Goal: Find contact information: Find contact information

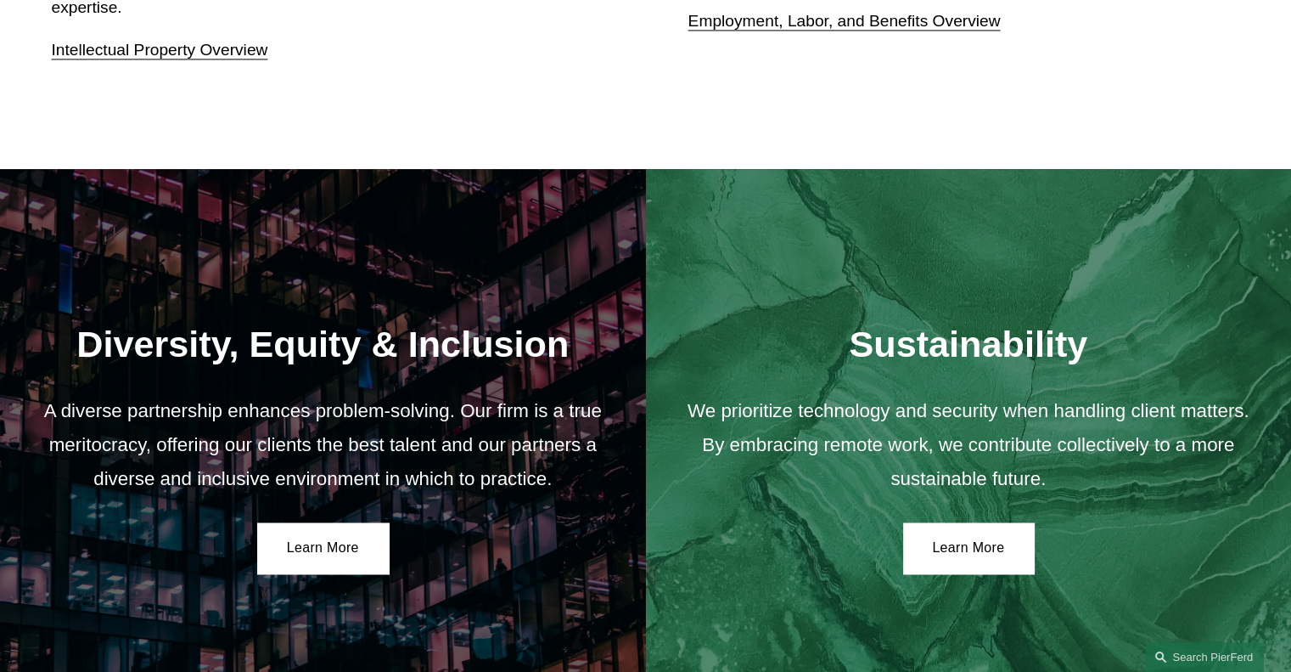
scroll to position [3056, 0]
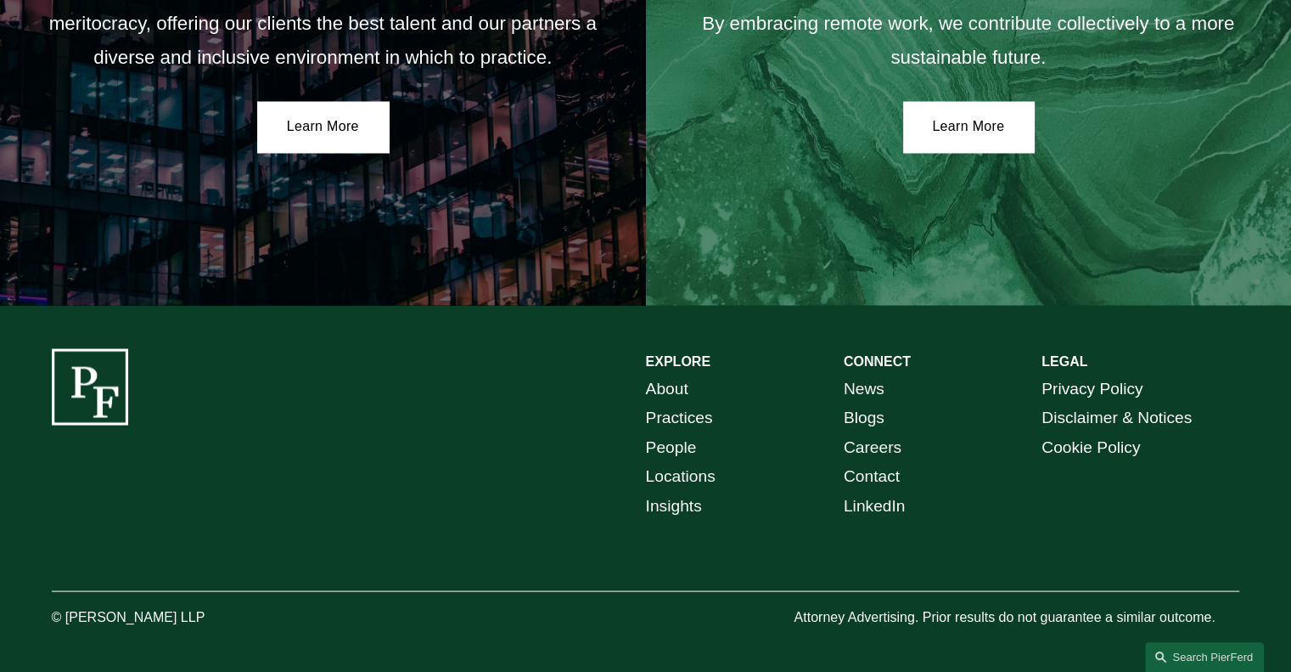
click at [672, 451] on link "People" at bounding box center [671, 447] width 51 height 30
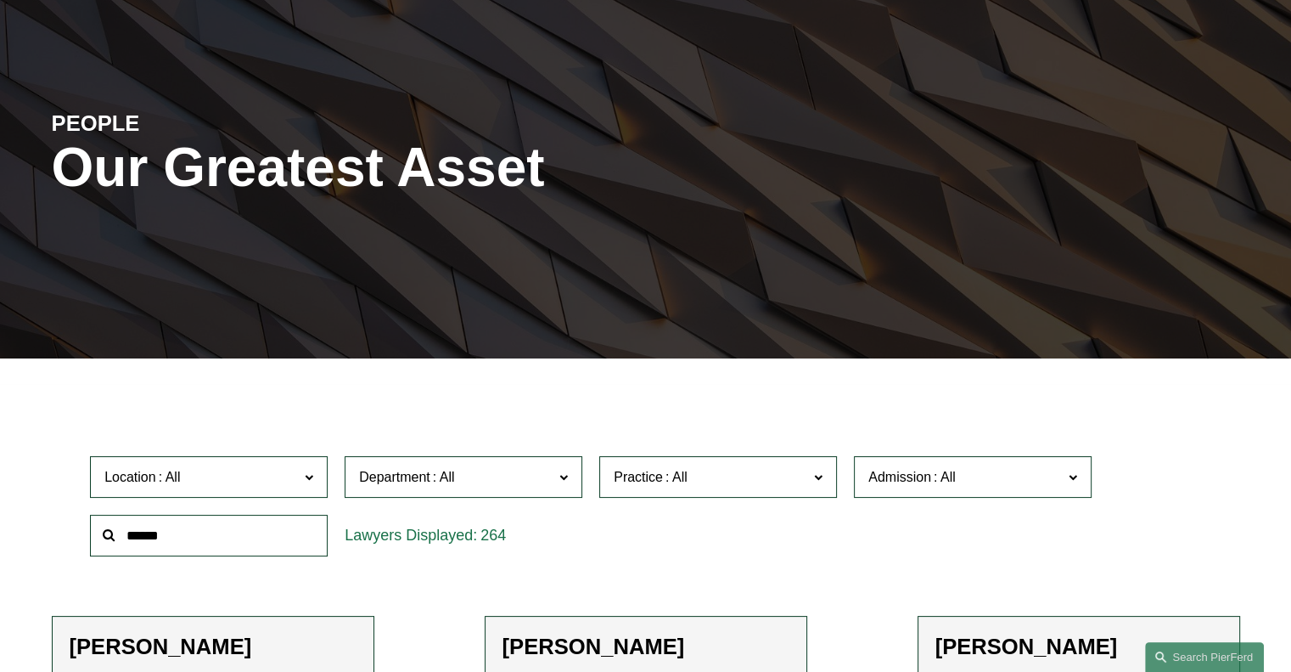
scroll to position [255, 0]
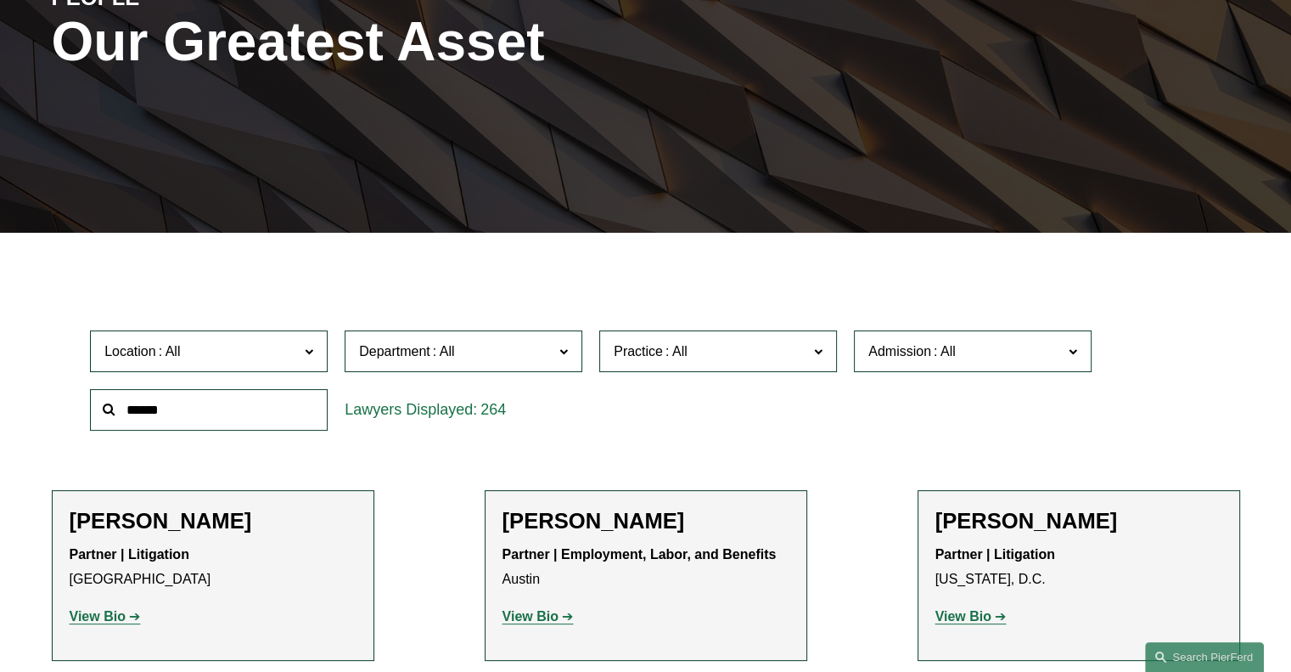
click at [245, 363] on span "Location" at bounding box center [201, 351] width 194 height 23
click at [0, 0] on link "Columbus" at bounding box center [0, 0] width 0 height 0
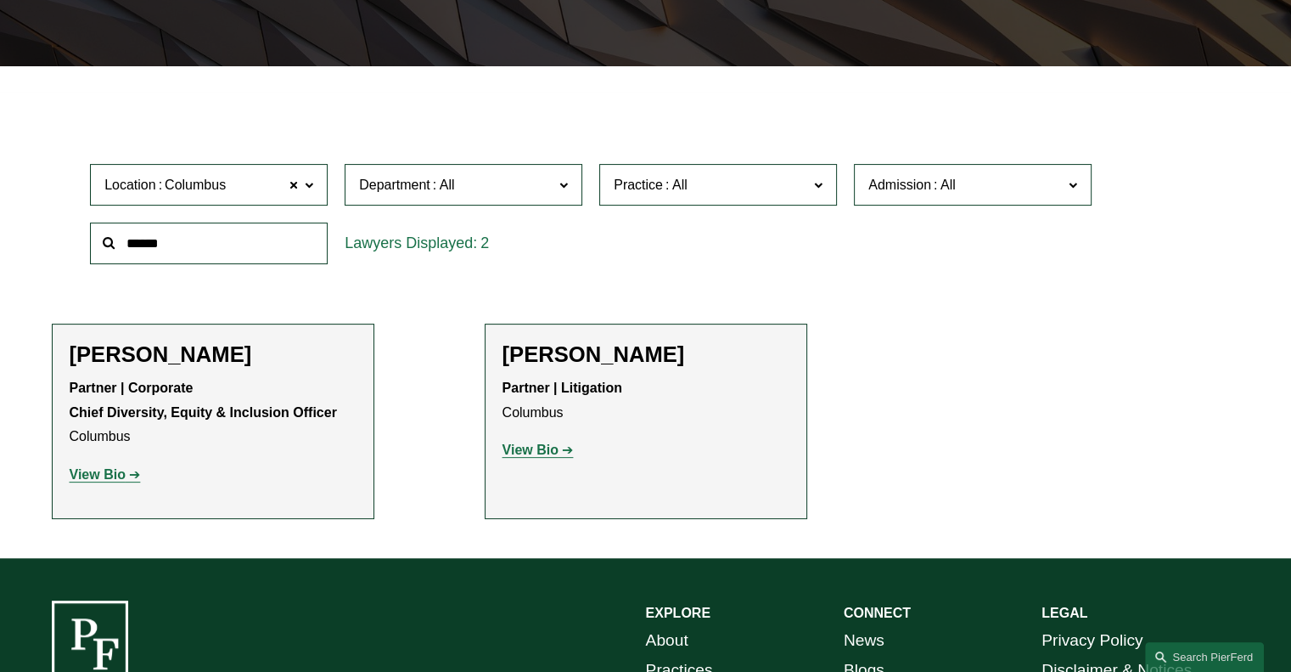
scroll to position [424, 0]
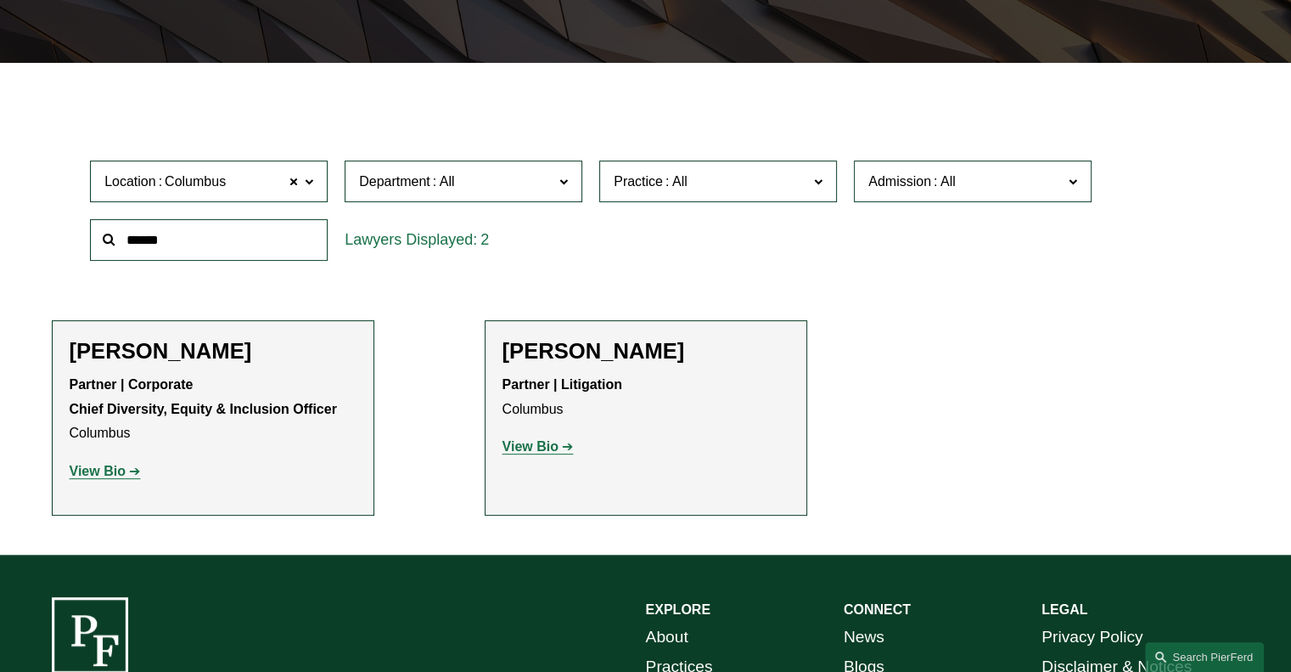
click at [104, 474] on strong "View Bio" at bounding box center [98, 471] width 56 height 14
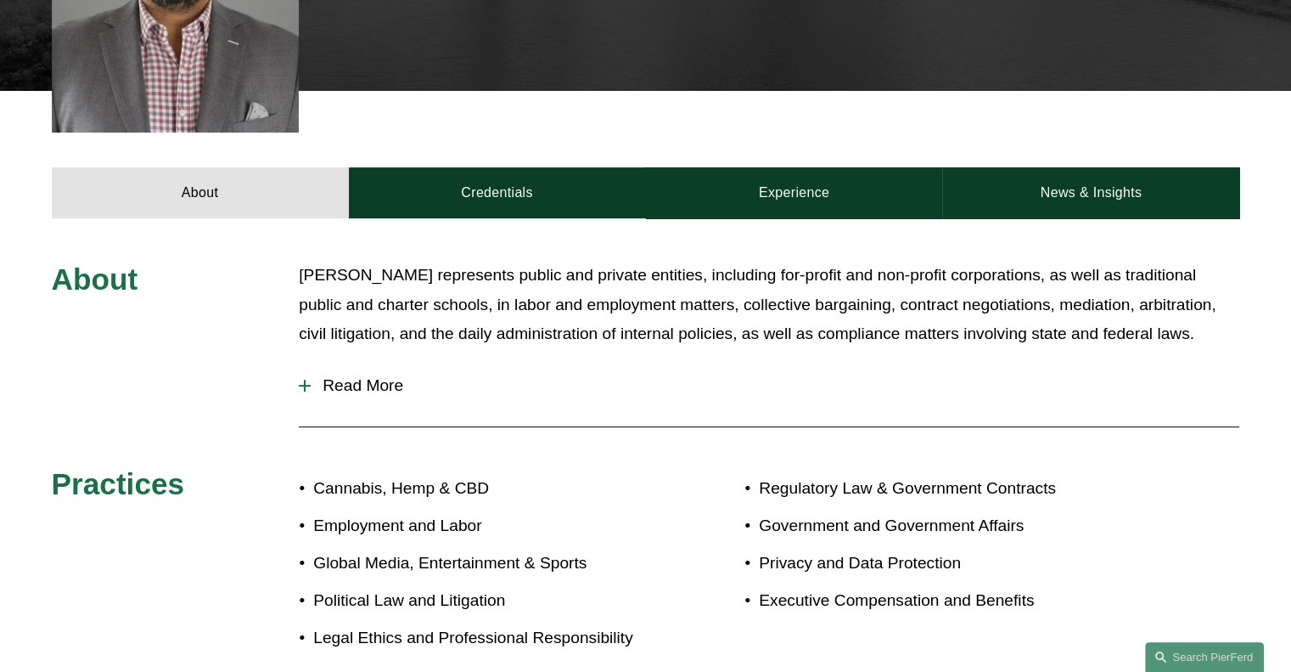
scroll to position [679, 0]
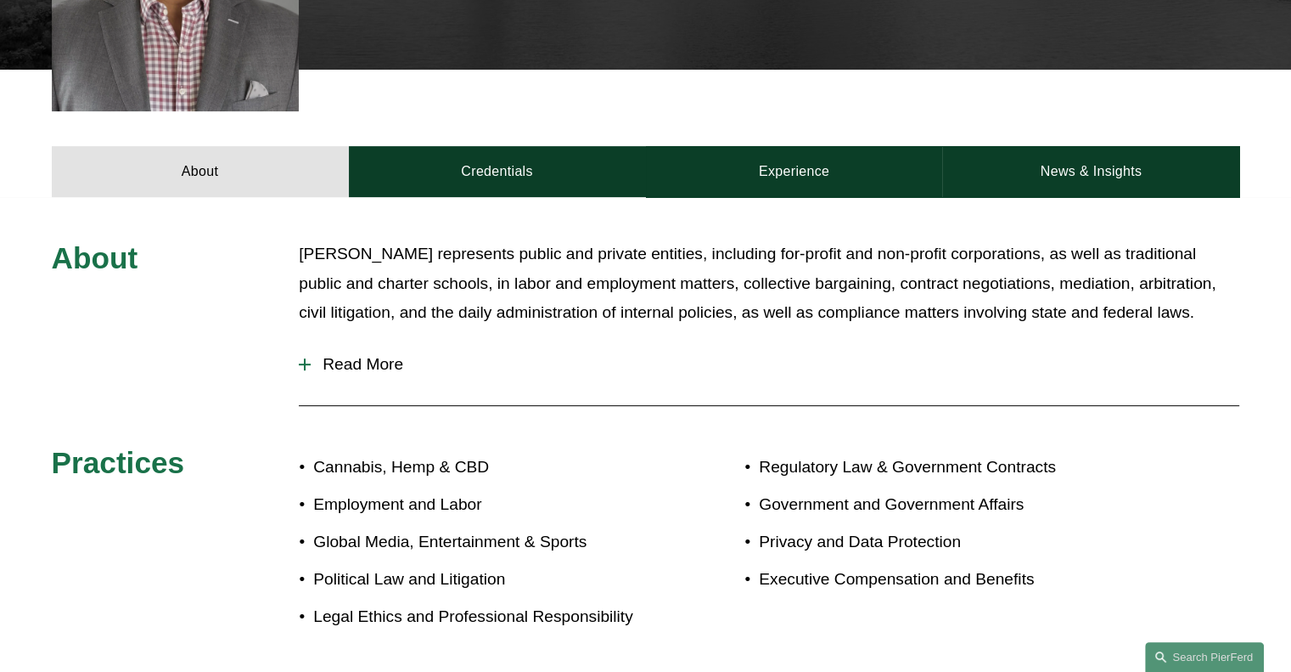
click at [346, 355] on span "Read More" at bounding box center [775, 364] width 929 height 19
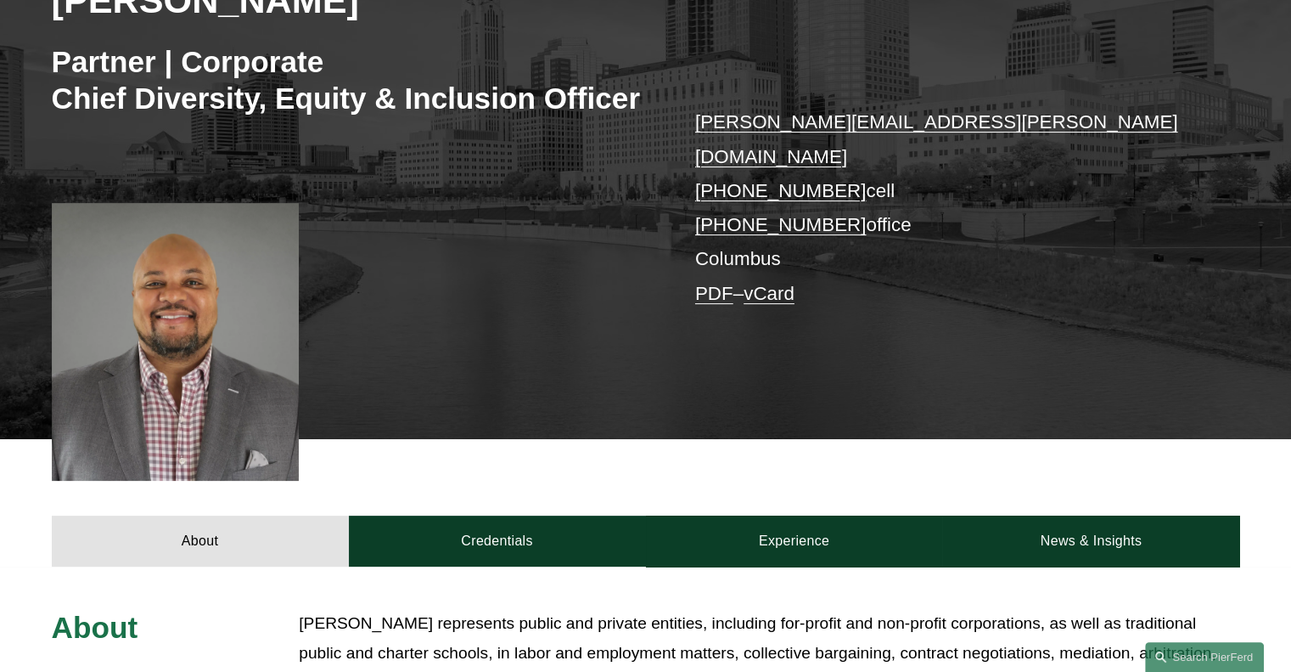
scroll to position [340, 0]
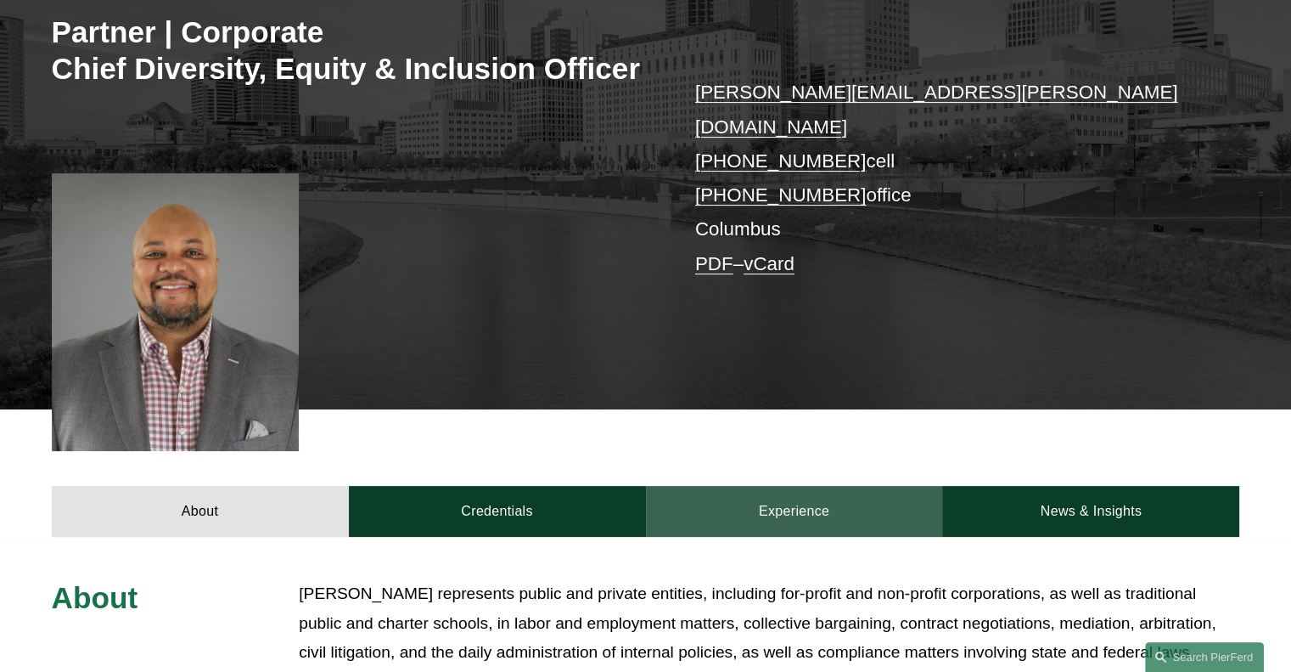
click at [795, 488] on link "Experience" at bounding box center [794, 511] width 297 height 51
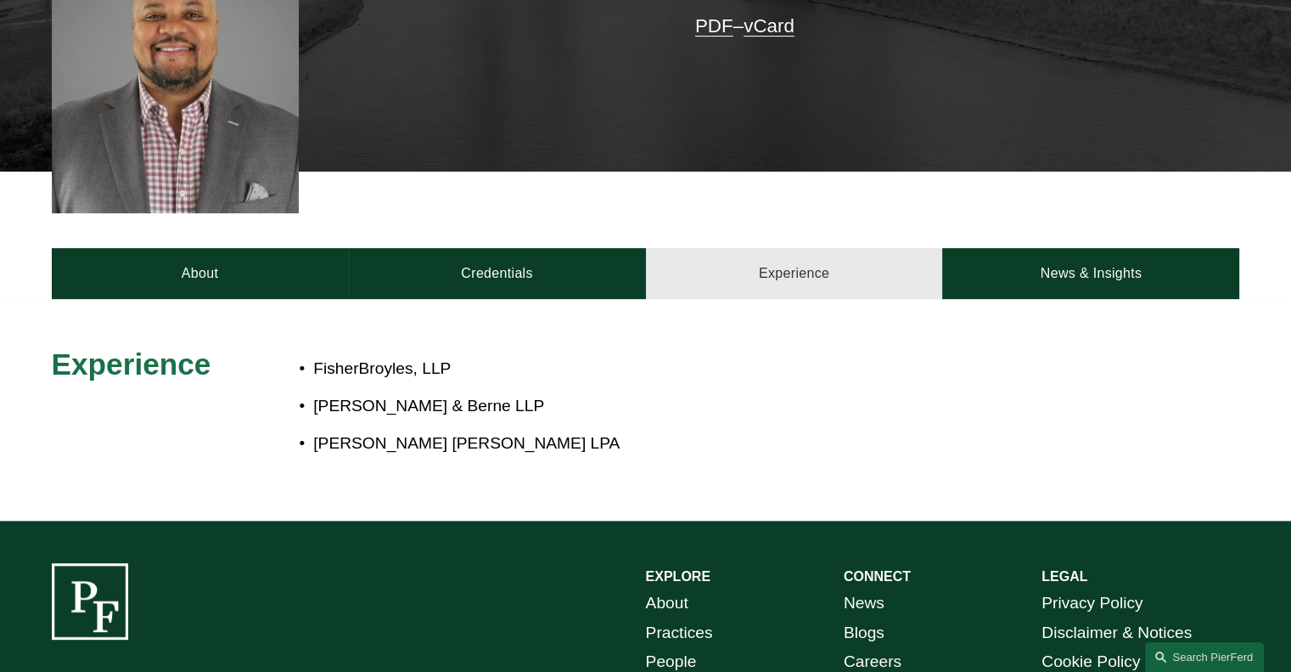
scroll to position [594, 0]
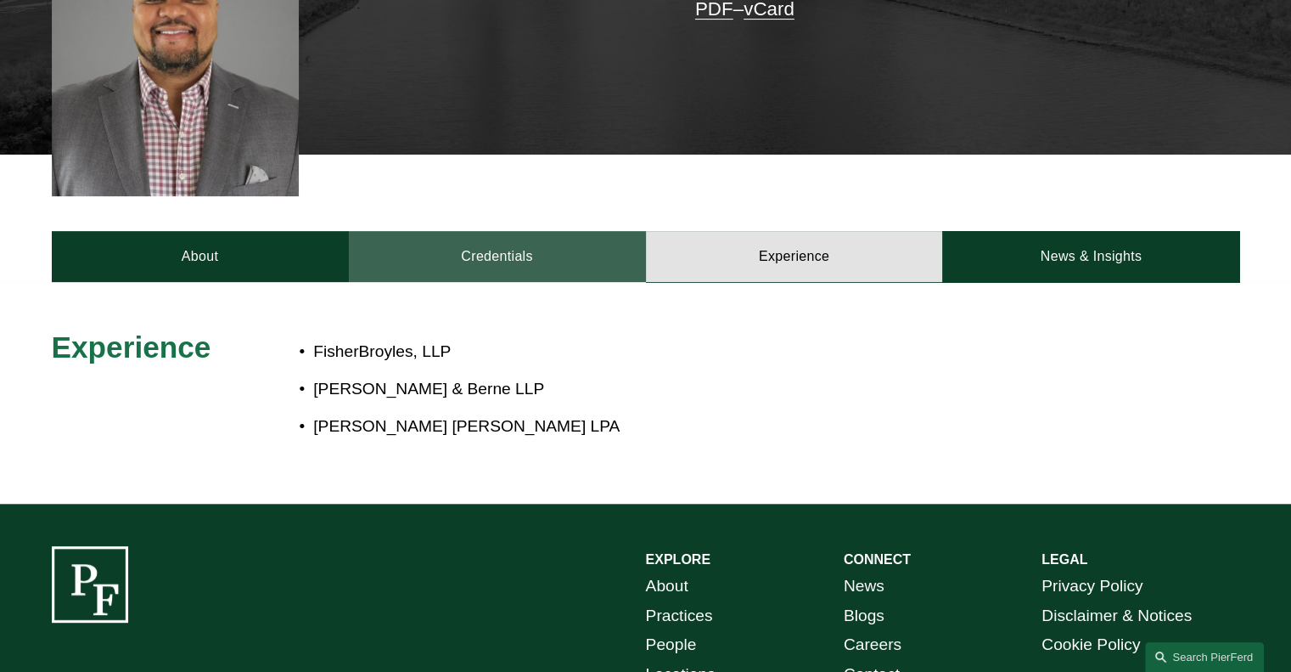
click at [574, 233] on link "Credentials" at bounding box center [497, 256] width 297 height 51
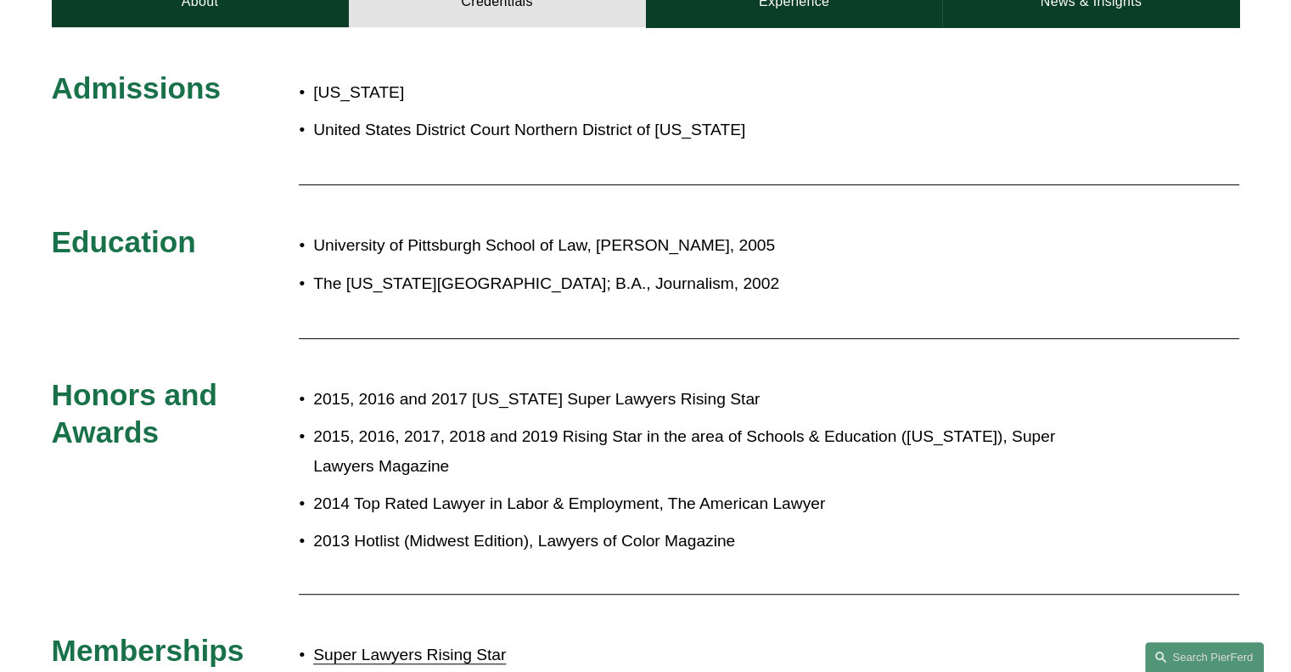
scroll to position [1104, 0]
